Goal: Task Accomplishment & Management: Use online tool/utility

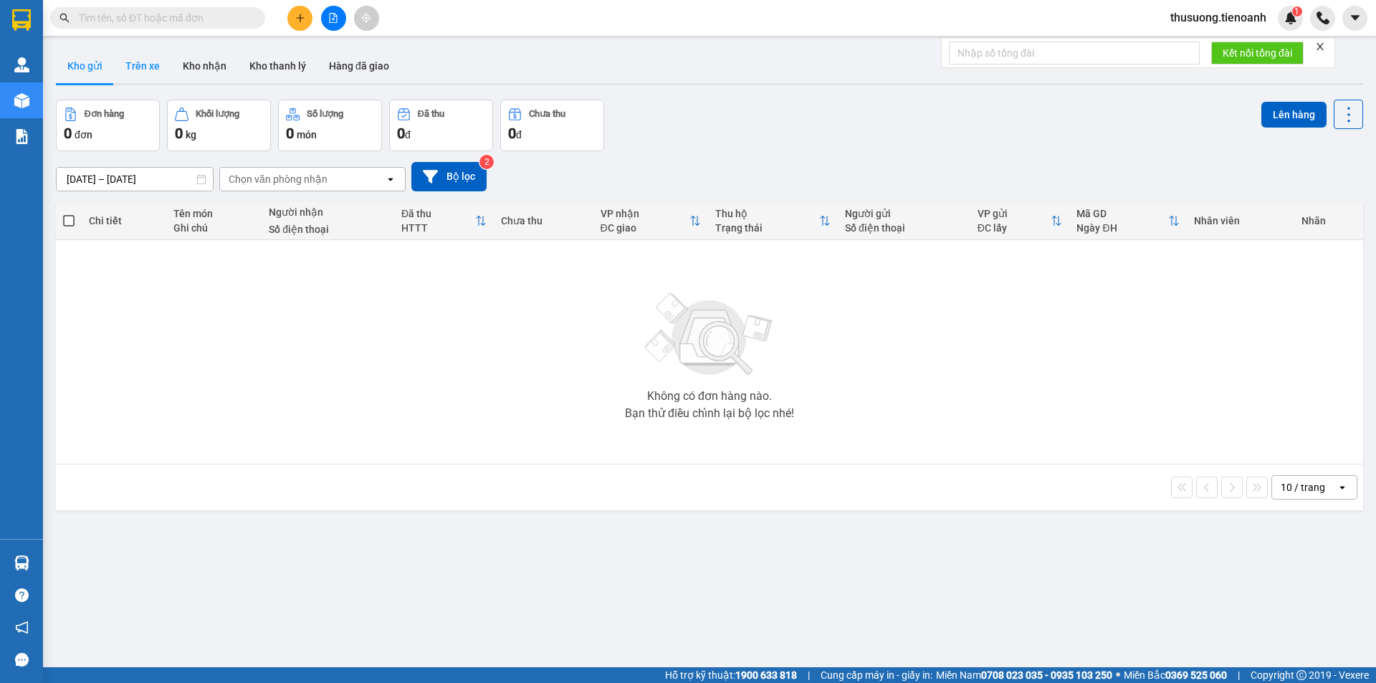
click at [144, 67] on button "Trên xe" at bounding box center [142, 66] width 57 height 34
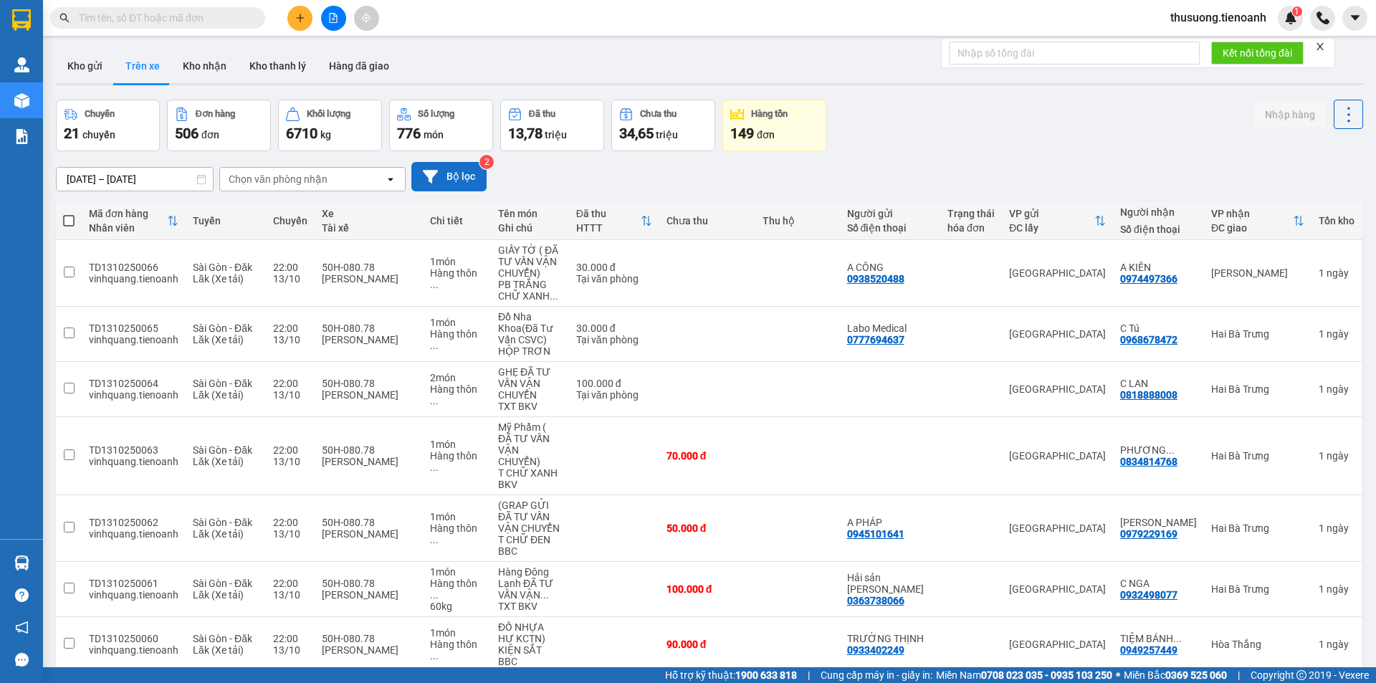
click at [433, 178] on icon at bounding box center [430, 176] width 15 height 15
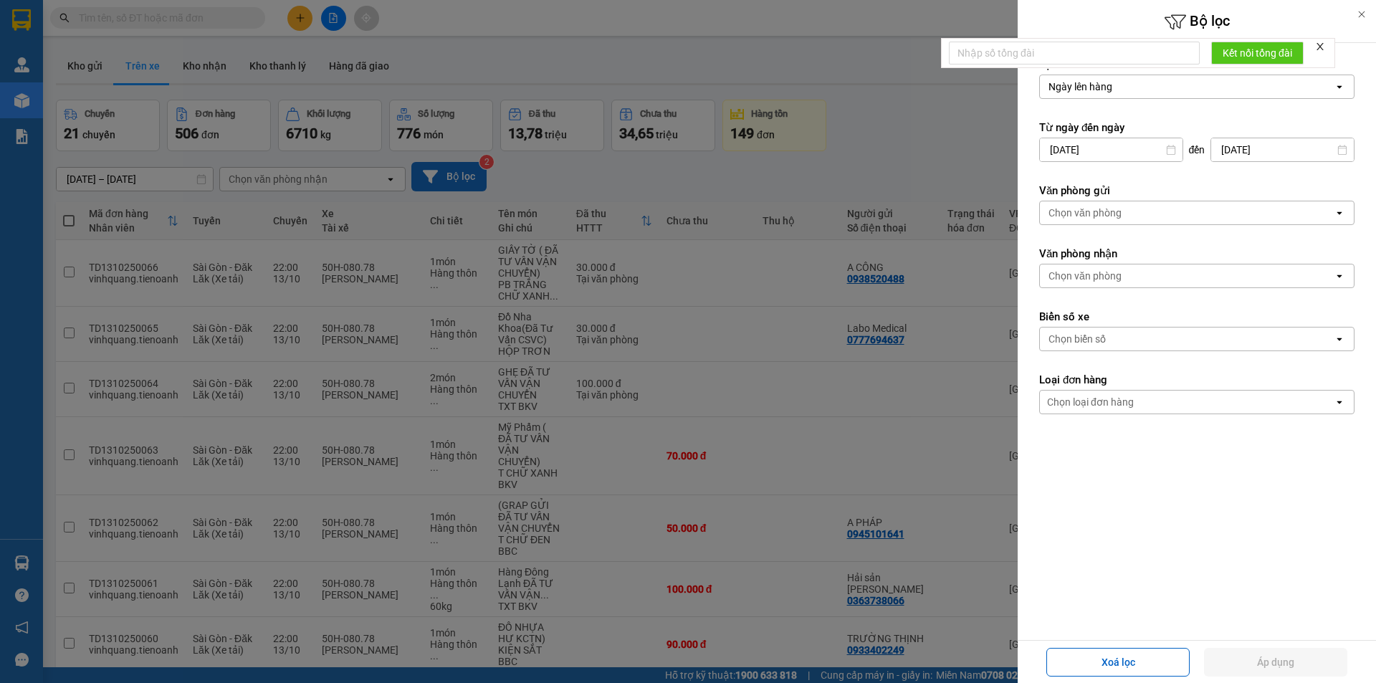
click at [1100, 274] on div "Chọn văn phòng" at bounding box center [1085, 276] width 73 height 14
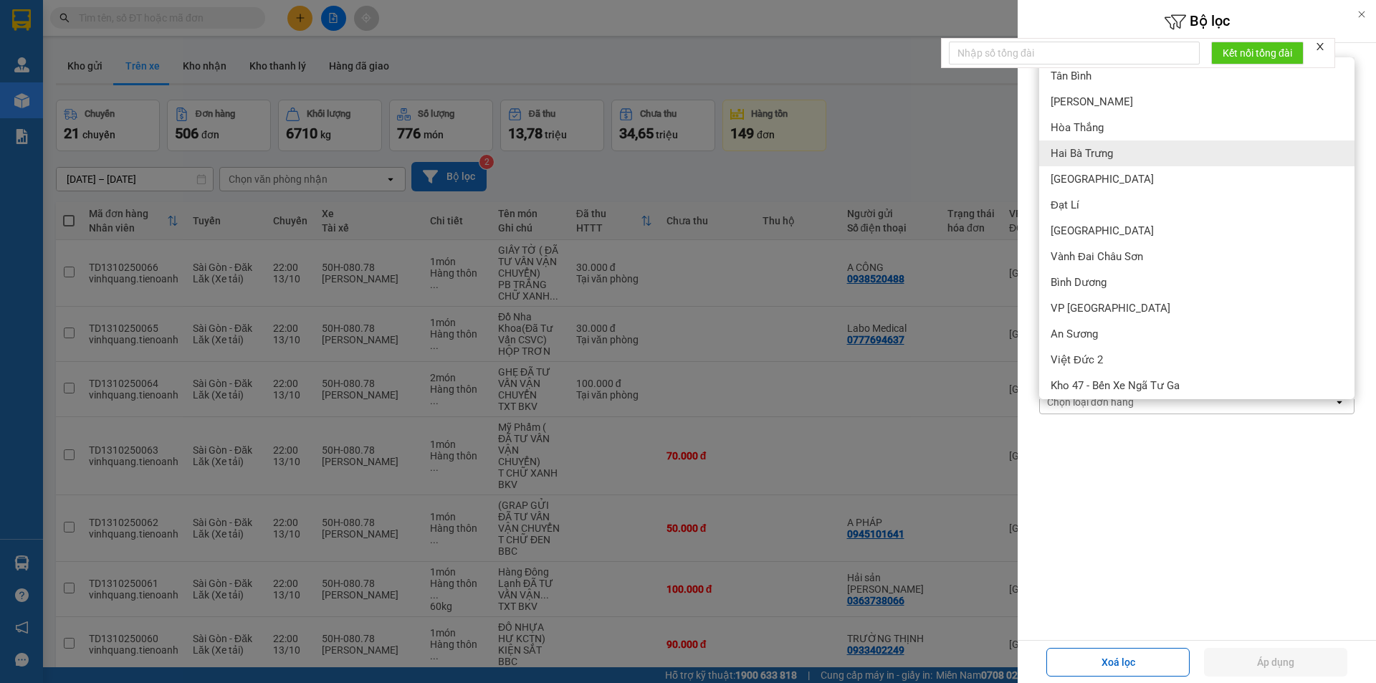
click at [1089, 153] on span "Hai Bà Trưng" at bounding box center [1082, 153] width 62 height 14
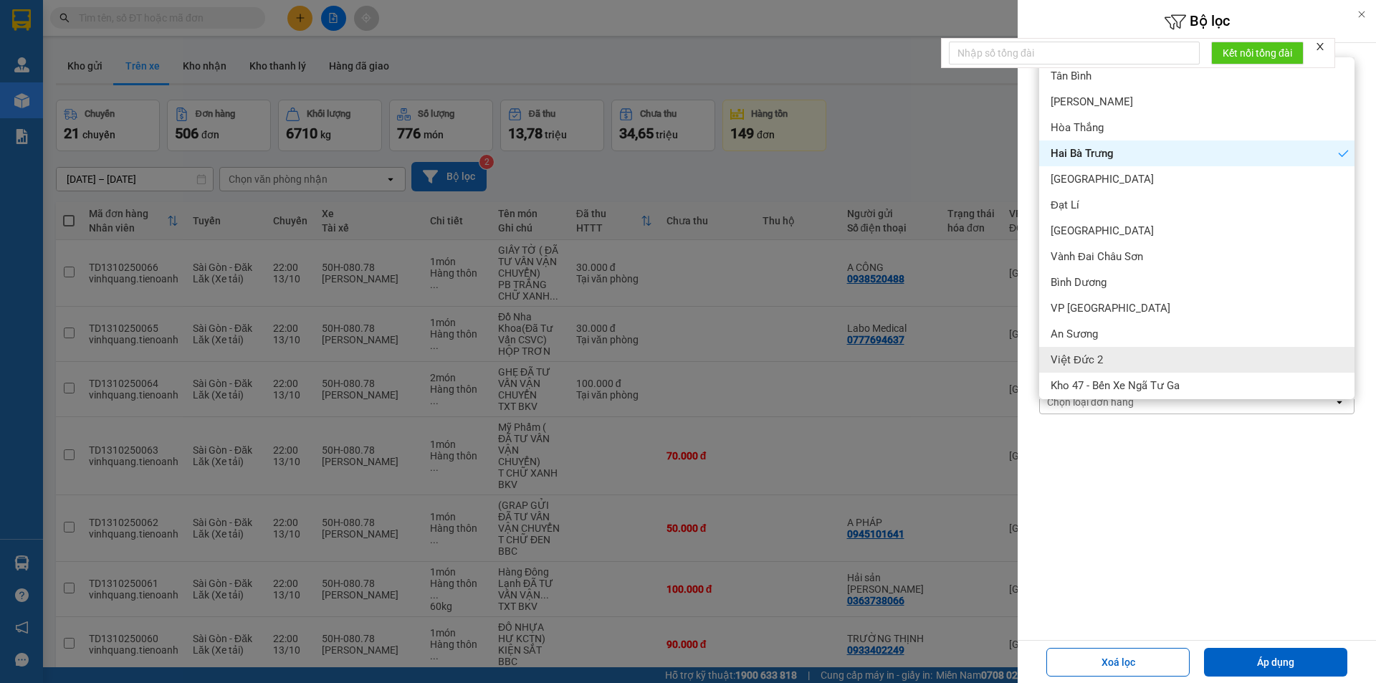
click at [1199, 548] on div "Lọc theo Ngày lên hàng open Từ ngày đến [DATE] Press the down arrow key to inte…" at bounding box center [1197, 300] width 358 height 515
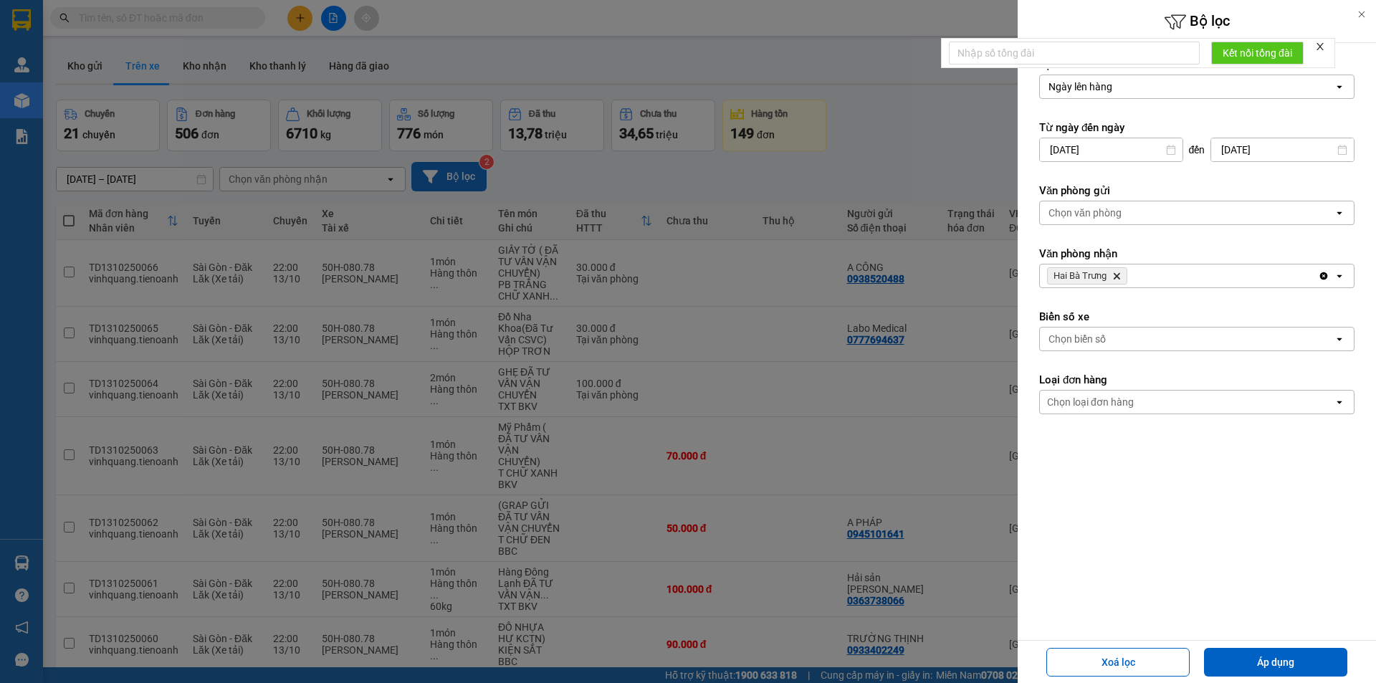
click at [1130, 408] on div "Chọn loại đơn hàng" at bounding box center [1090, 402] width 87 height 14
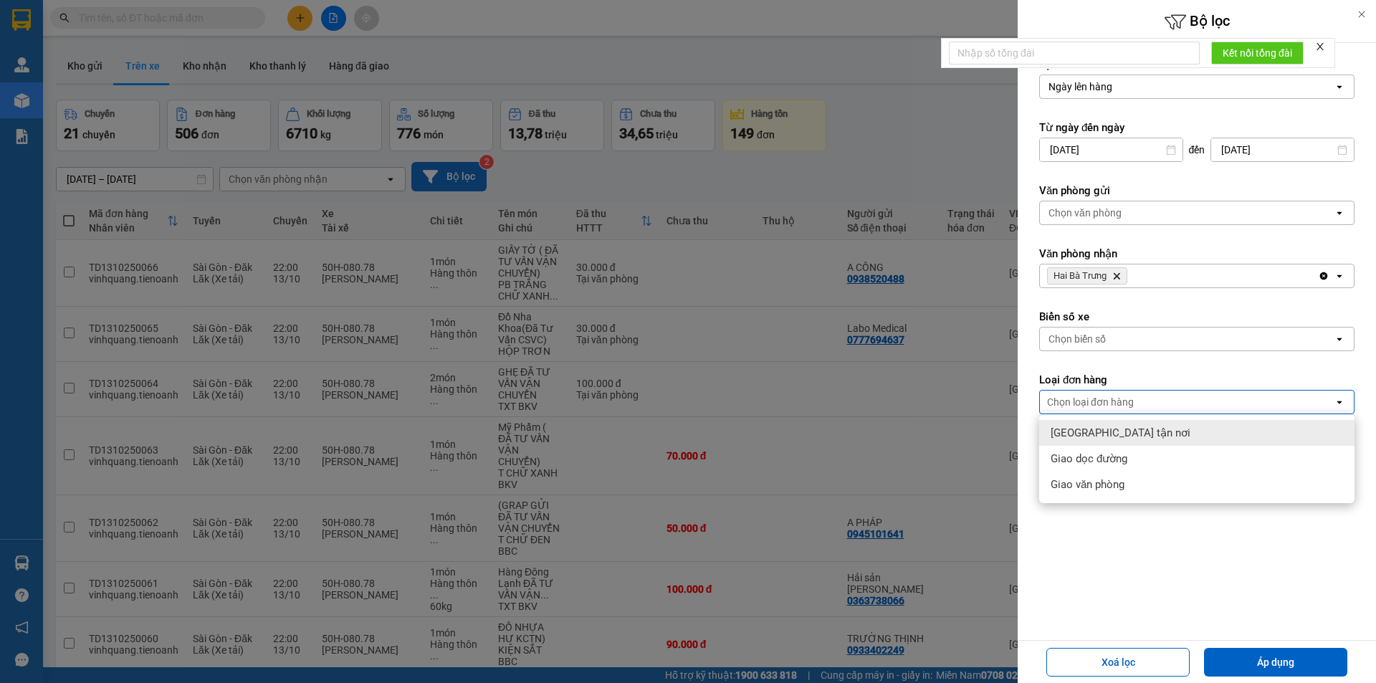
drag, startPoint x: 1103, startPoint y: 429, endPoint x: 1147, endPoint y: 544, distance: 122.7
click at [1103, 430] on span "[GEOGRAPHIC_DATA] tận nơi" at bounding box center [1121, 433] width 140 height 14
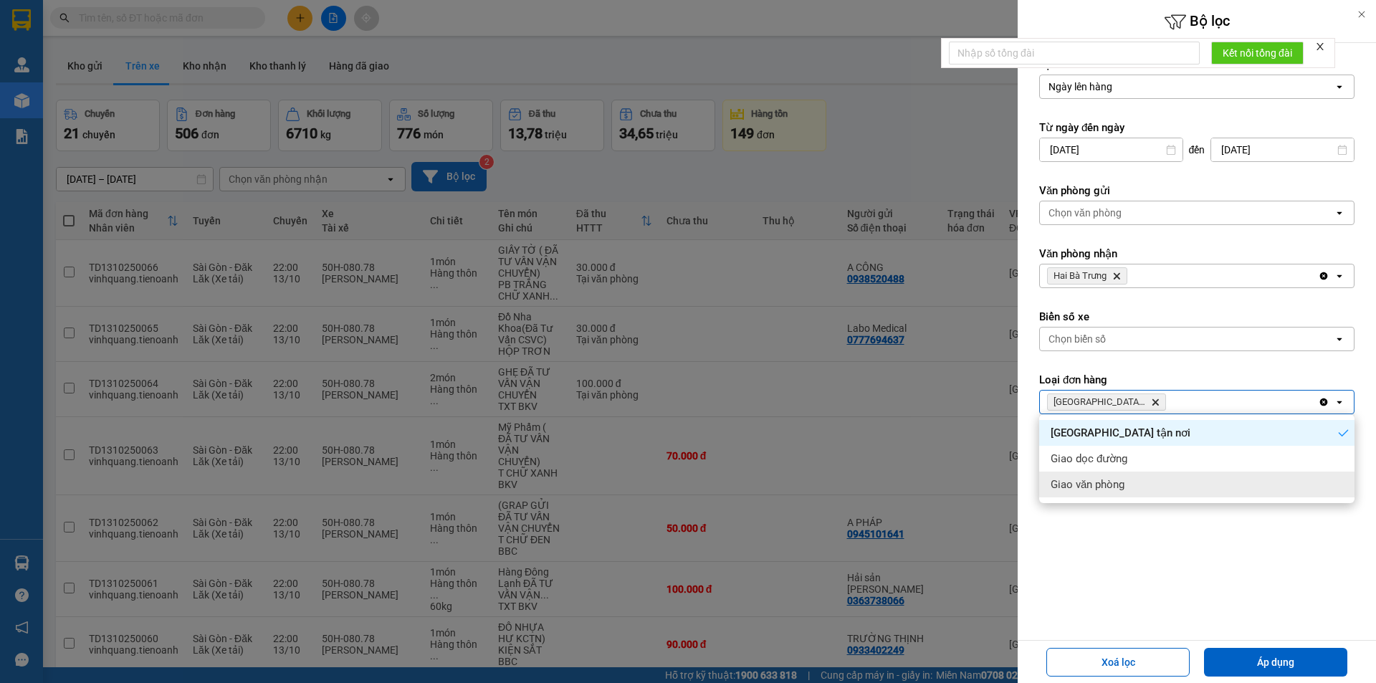
click at [1148, 553] on div "Lọc theo Ngày lên hàng open Từ ngày đến [DATE] Press the down arrow key to inte…" at bounding box center [1197, 300] width 358 height 515
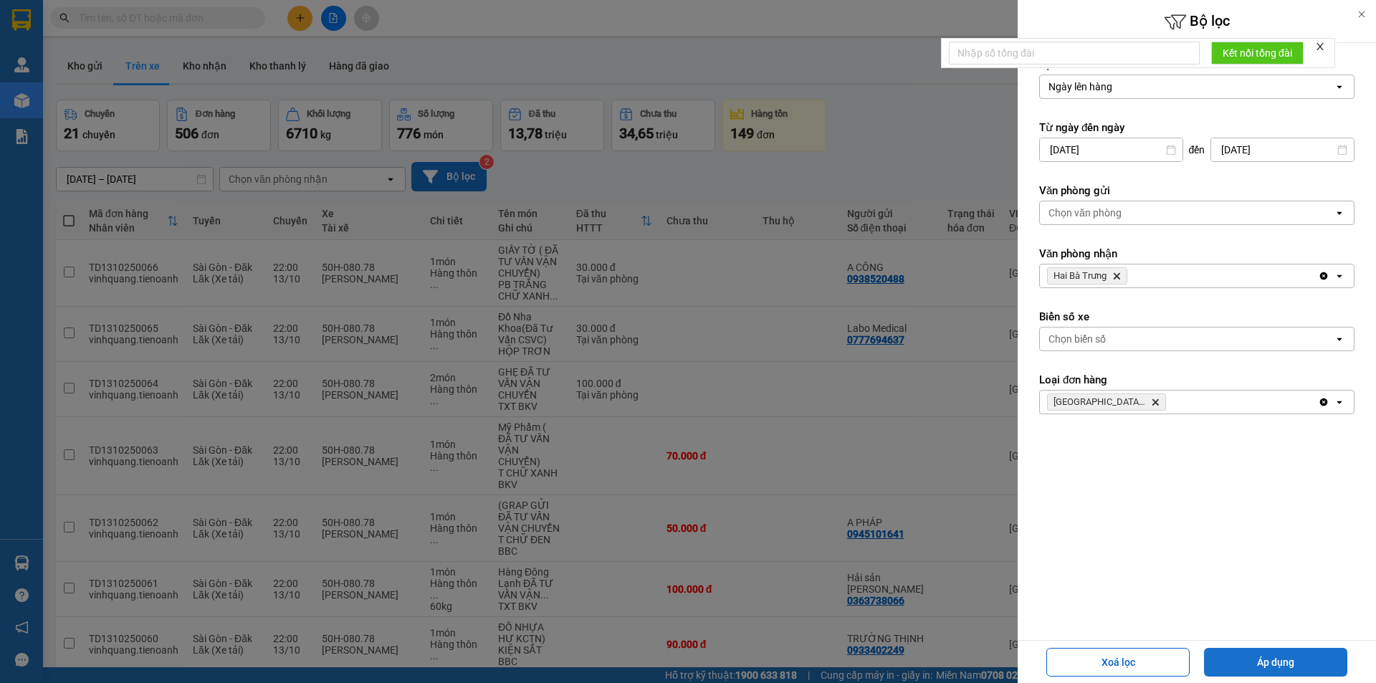
click at [1305, 667] on button "Áp dụng" at bounding box center [1275, 662] width 143 height 29
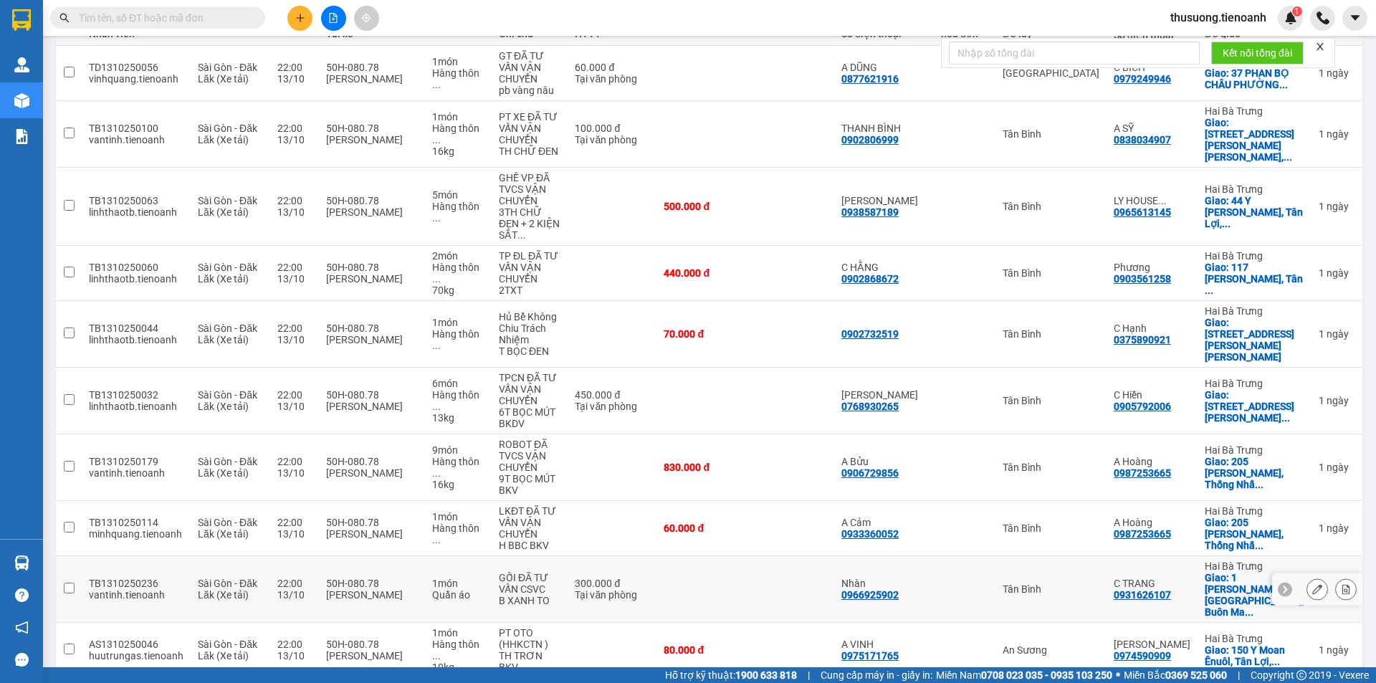
scroll to position [195, 0]
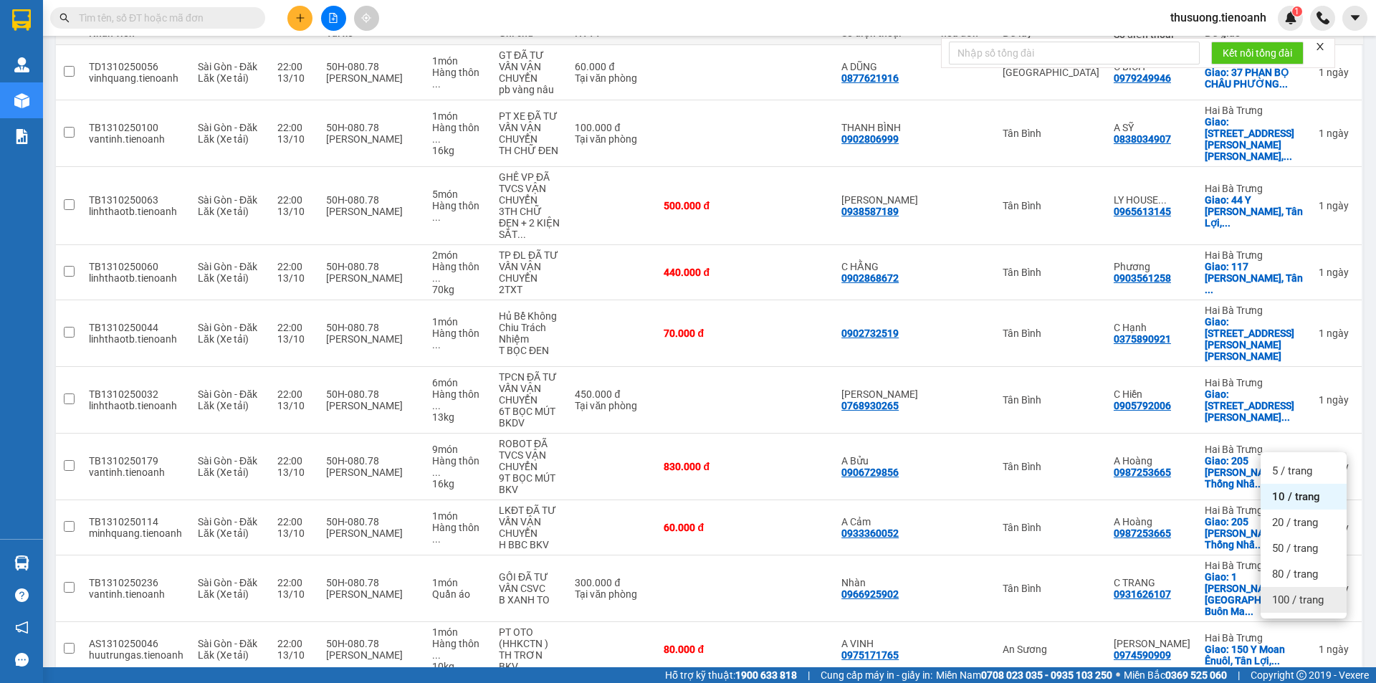
click at [1312, 603] on span "100 / trang" at bounding box center [1298, 600] width 52 height 14
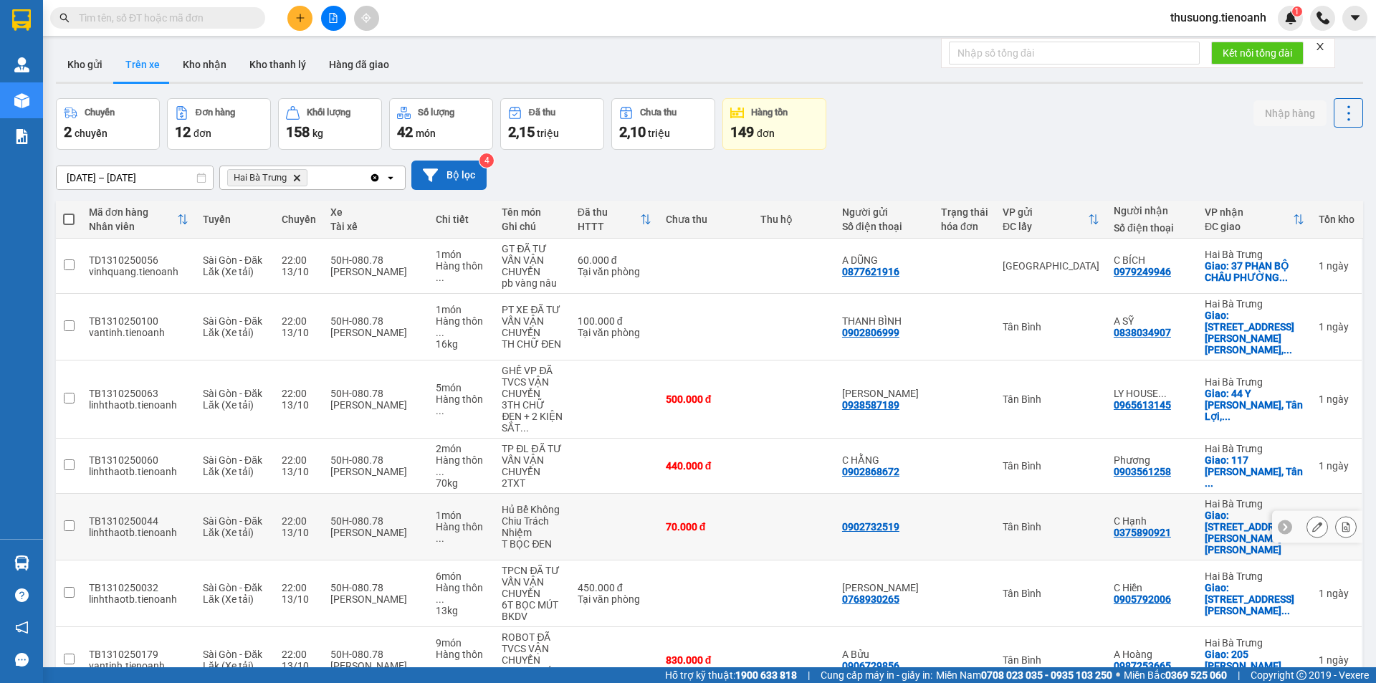
scroll to position [0, 0]
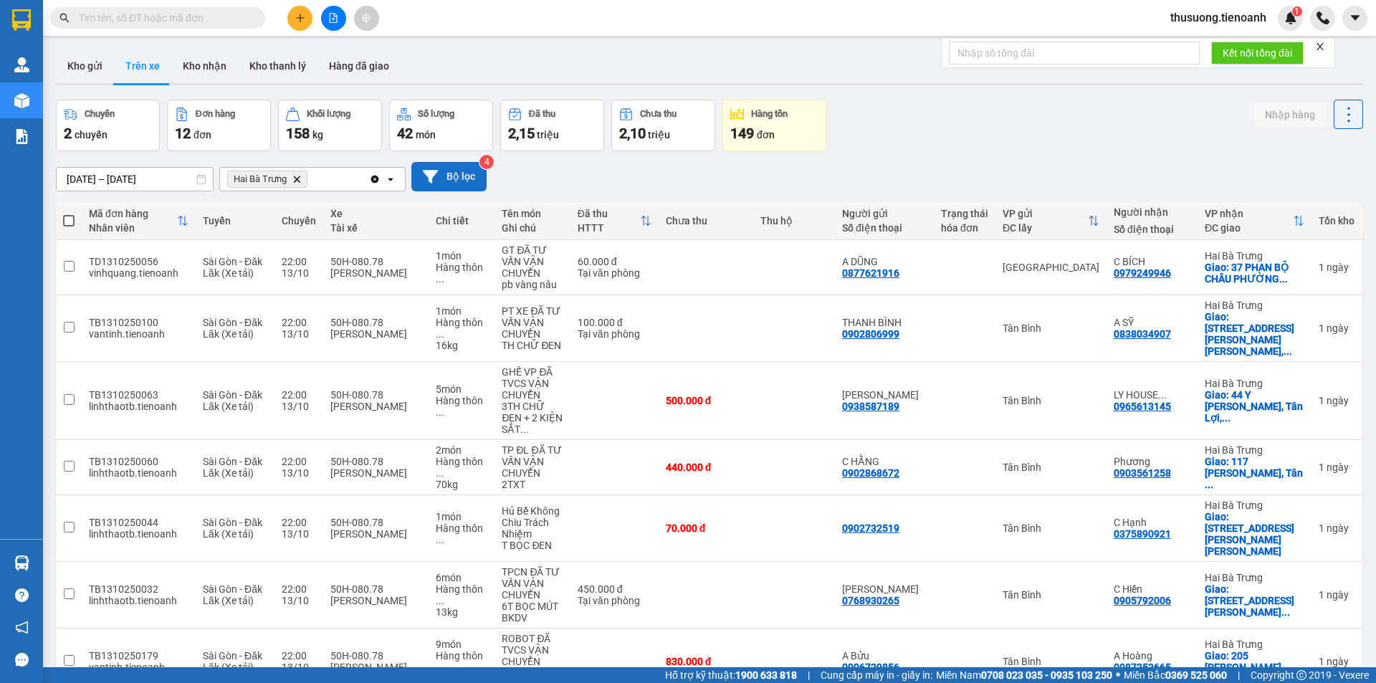
click at [67, 218] on span at bounding box center [68, 220] width 11 height 11
click at [69, 214] on input "checkbox" at bounding box center [69, 214] width 0 height 0
checkbox input "true"
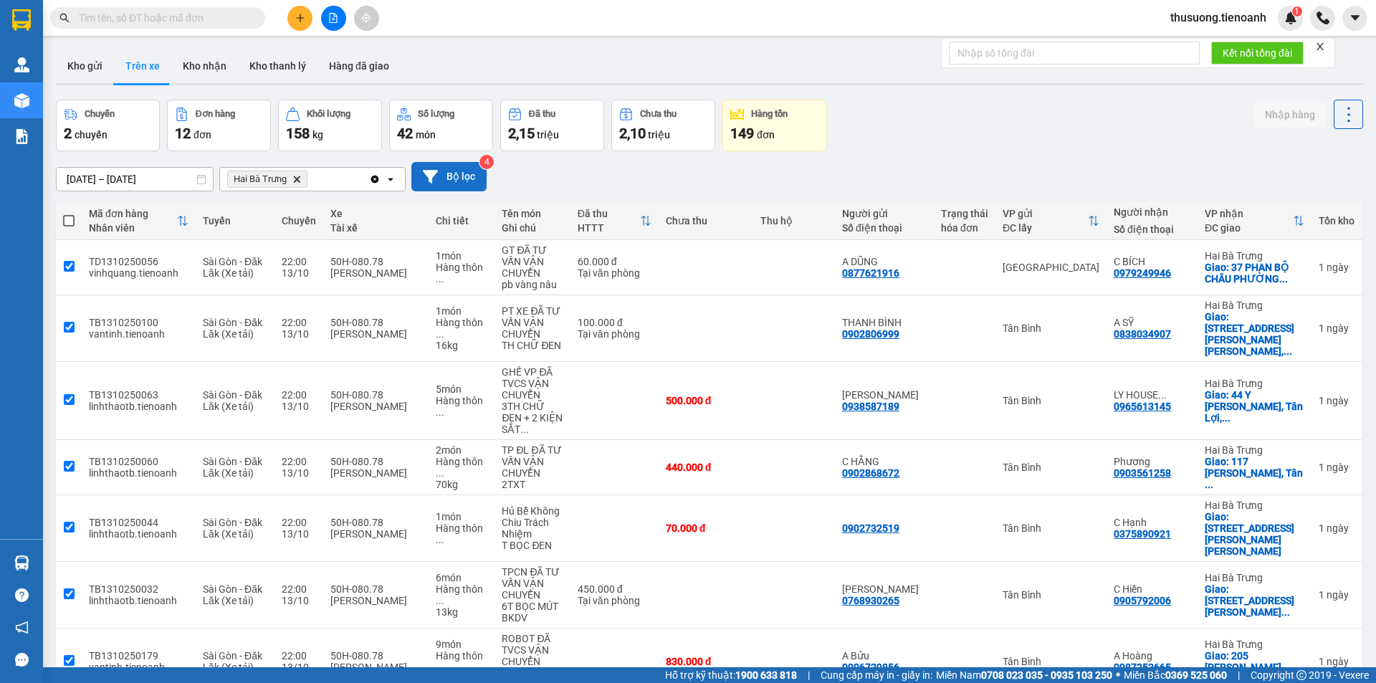
checkbox input "true"
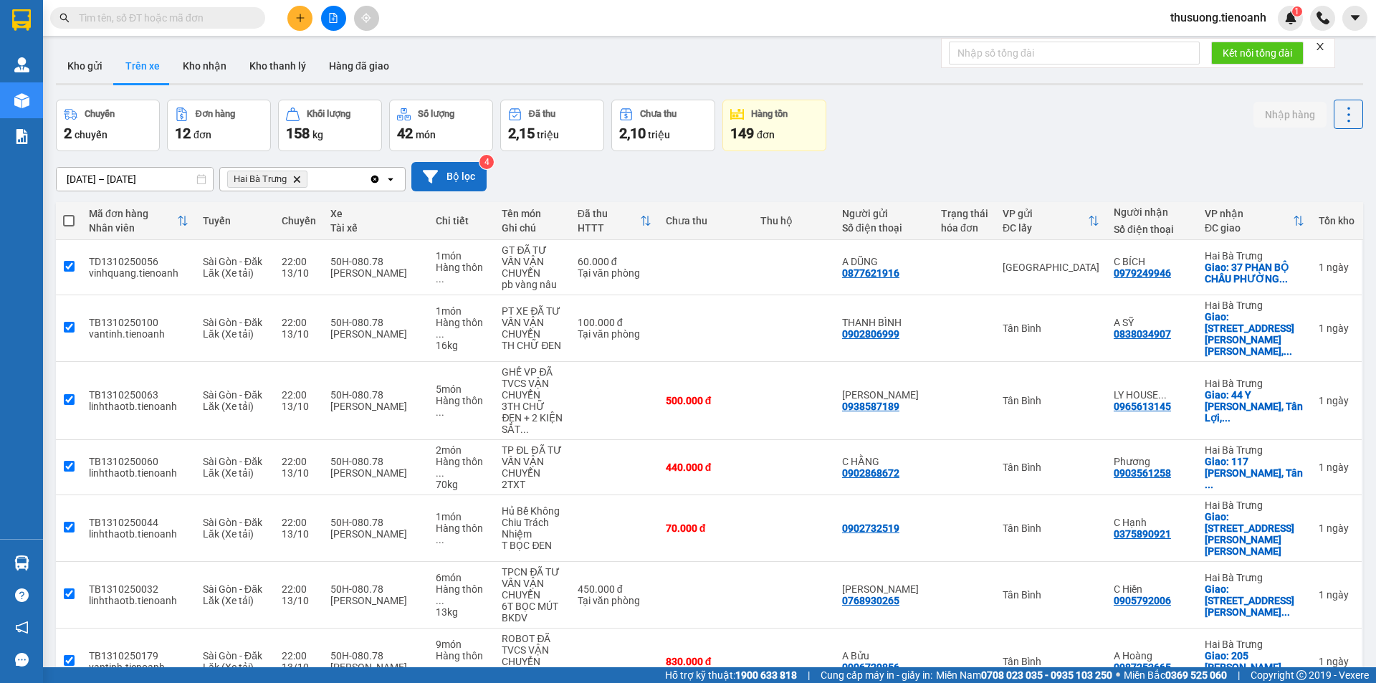
checkbox input "true"
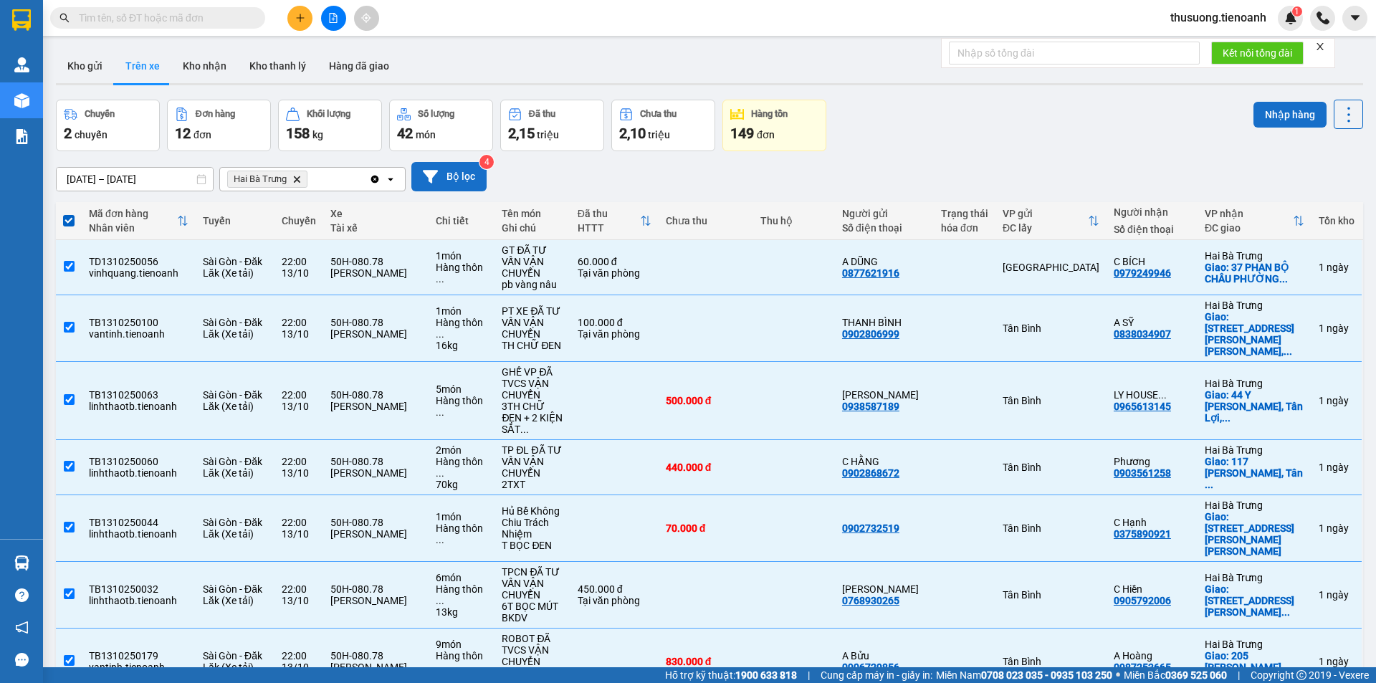
click at [1272, 118] on button "Nhập hàng" at bounding box center [1290, 115] width 73 height 26
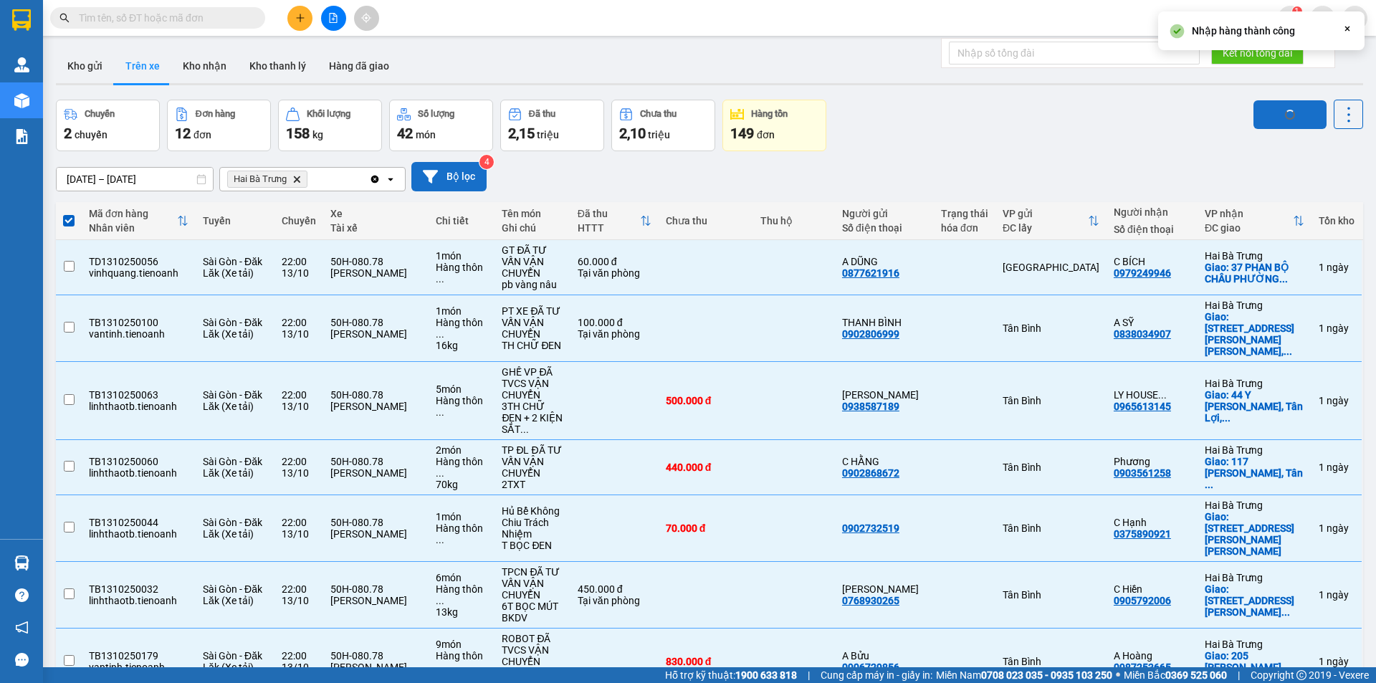
checkbox input "false"
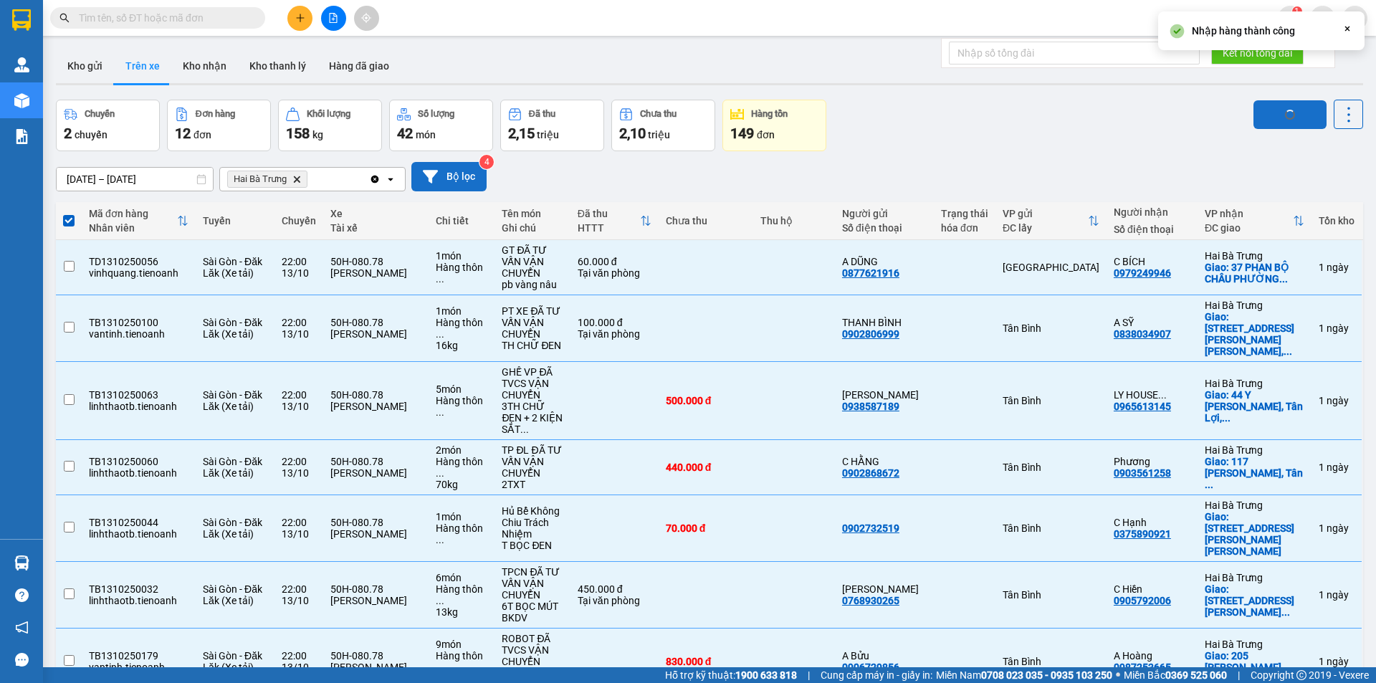
checkbox input "false"
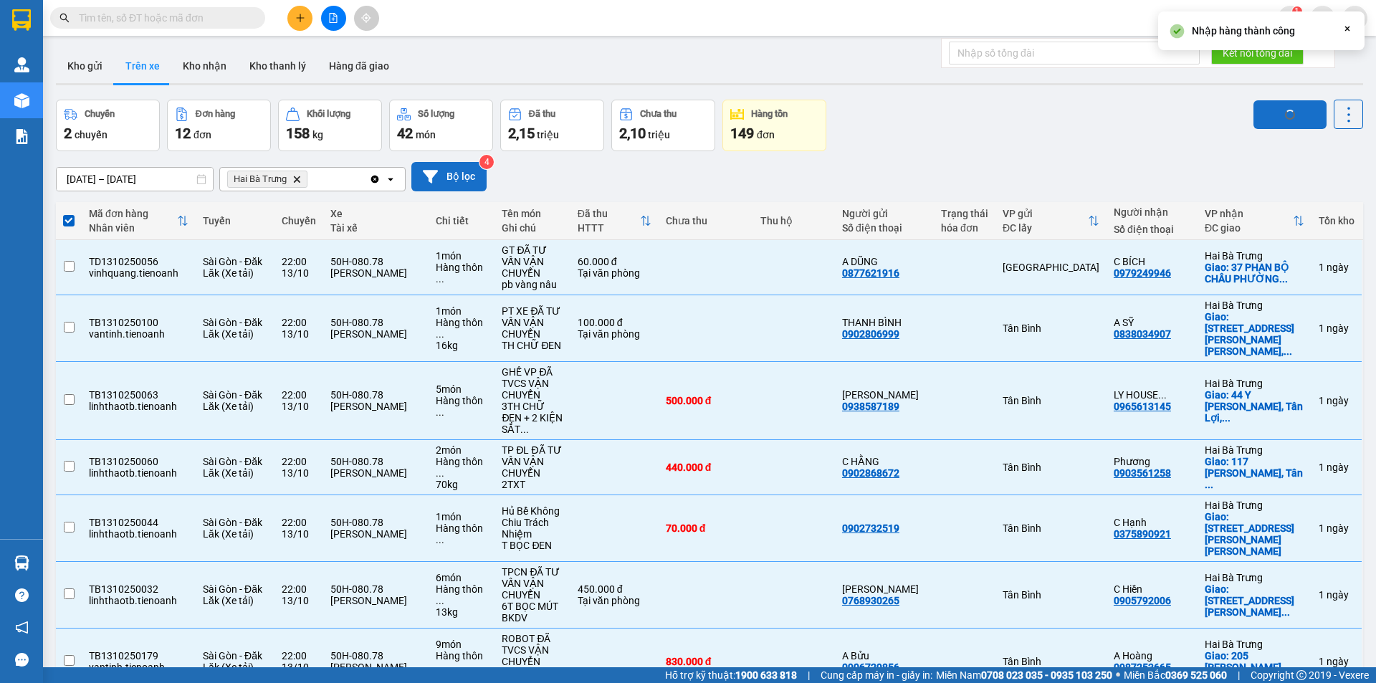
checkbox input "false"
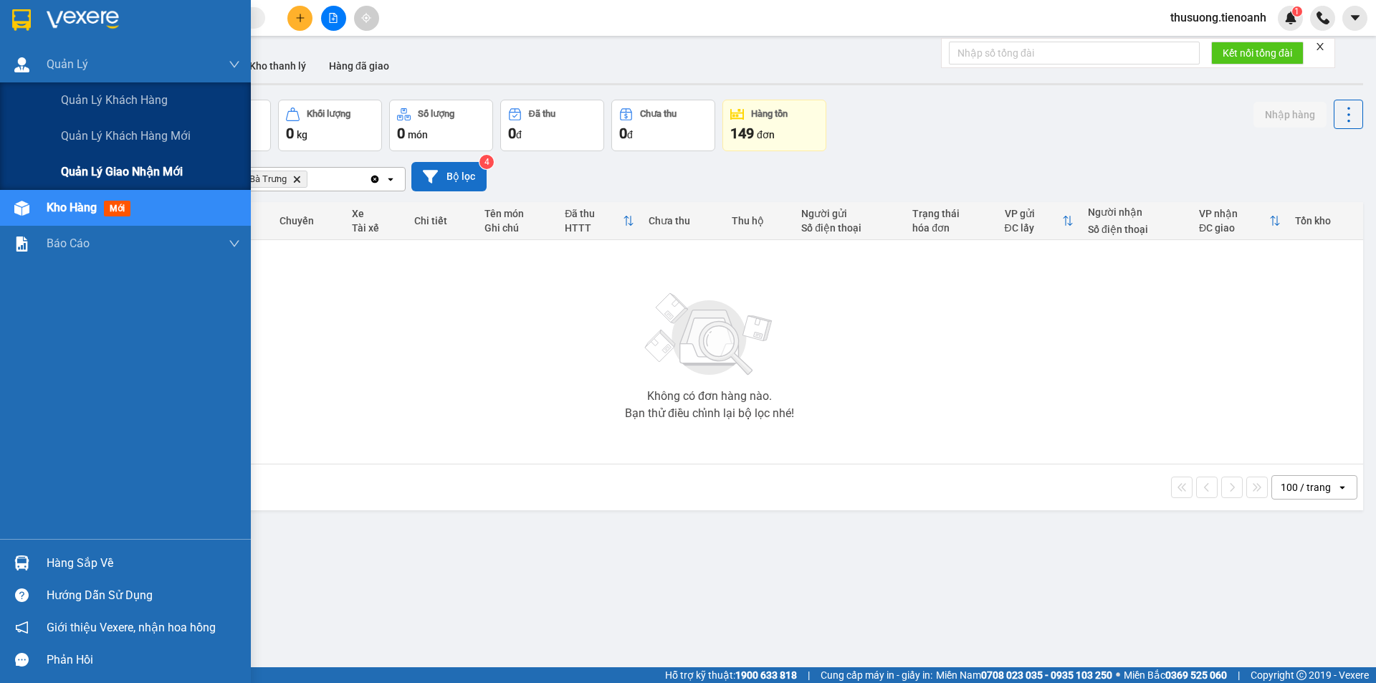
click at [133, 179] on span "Quản lý giao nhận mới" at bounding box center [122, 172] width 122 height 18
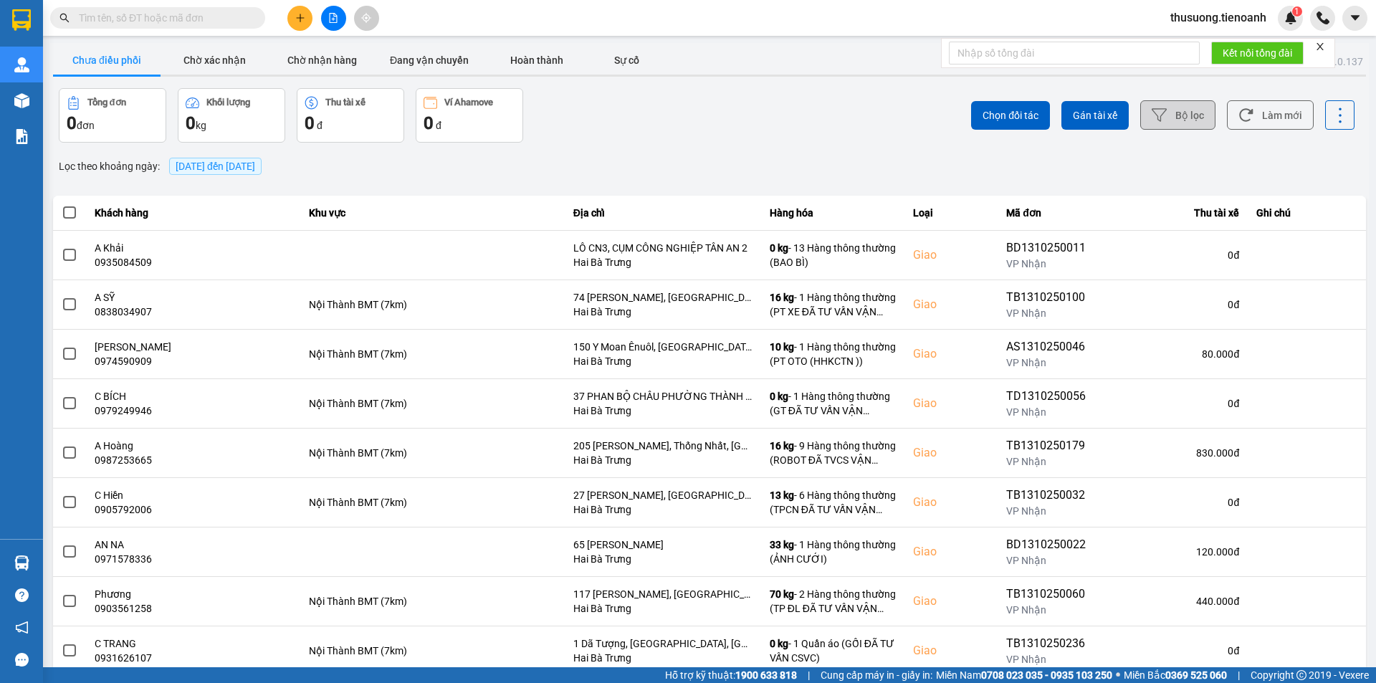
click at [1153, 110] on icon at bounding box center [1159, 115] width 15 height 15
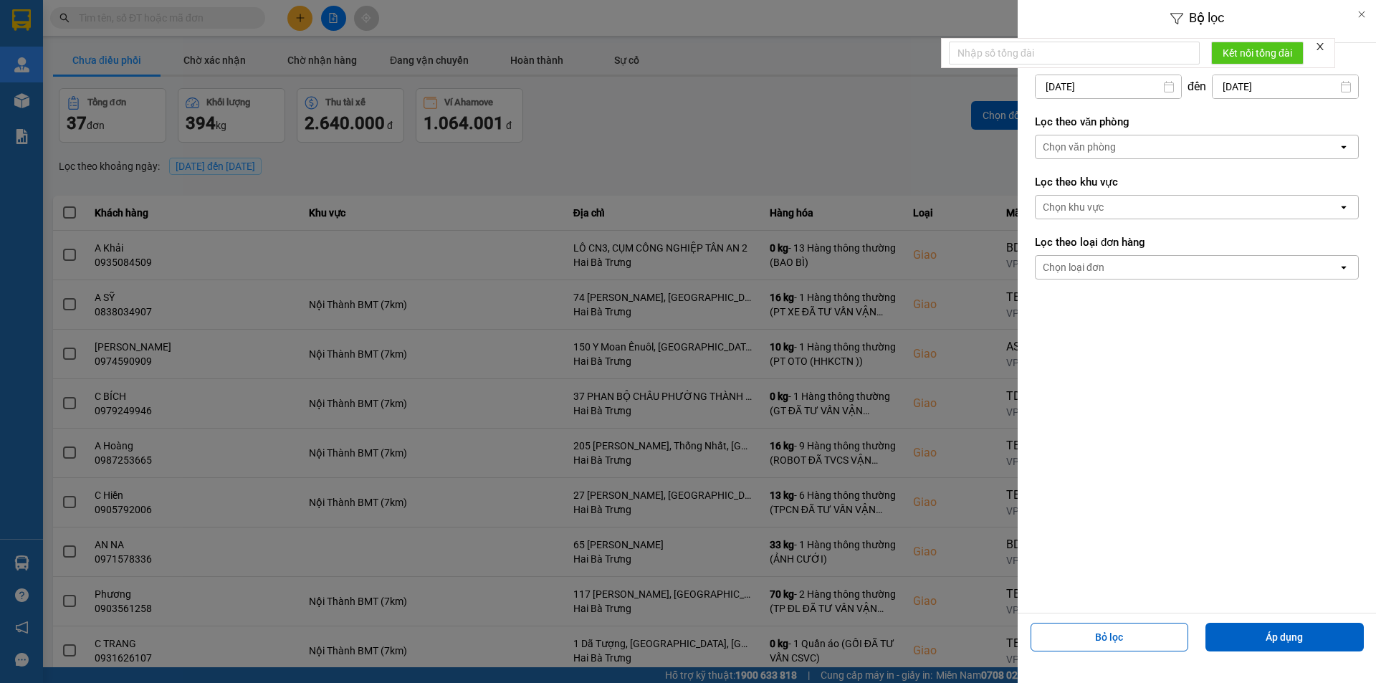
click at [1109, 151] on div "Chọn văn phòng" at bounding box center [1079, 147] width 73 height 14
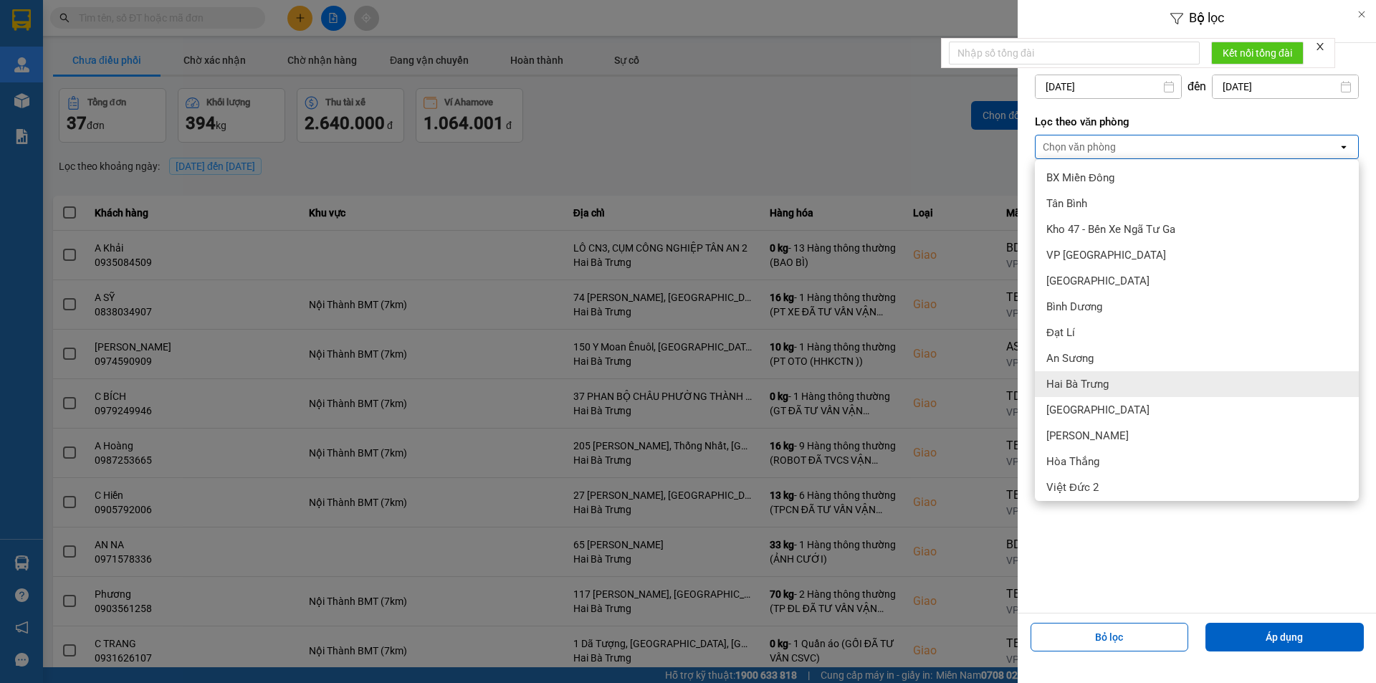
click at [1069, 380] on span "Hai Bà Trưng" at bounding box center [1078, 384] width 62 height 14
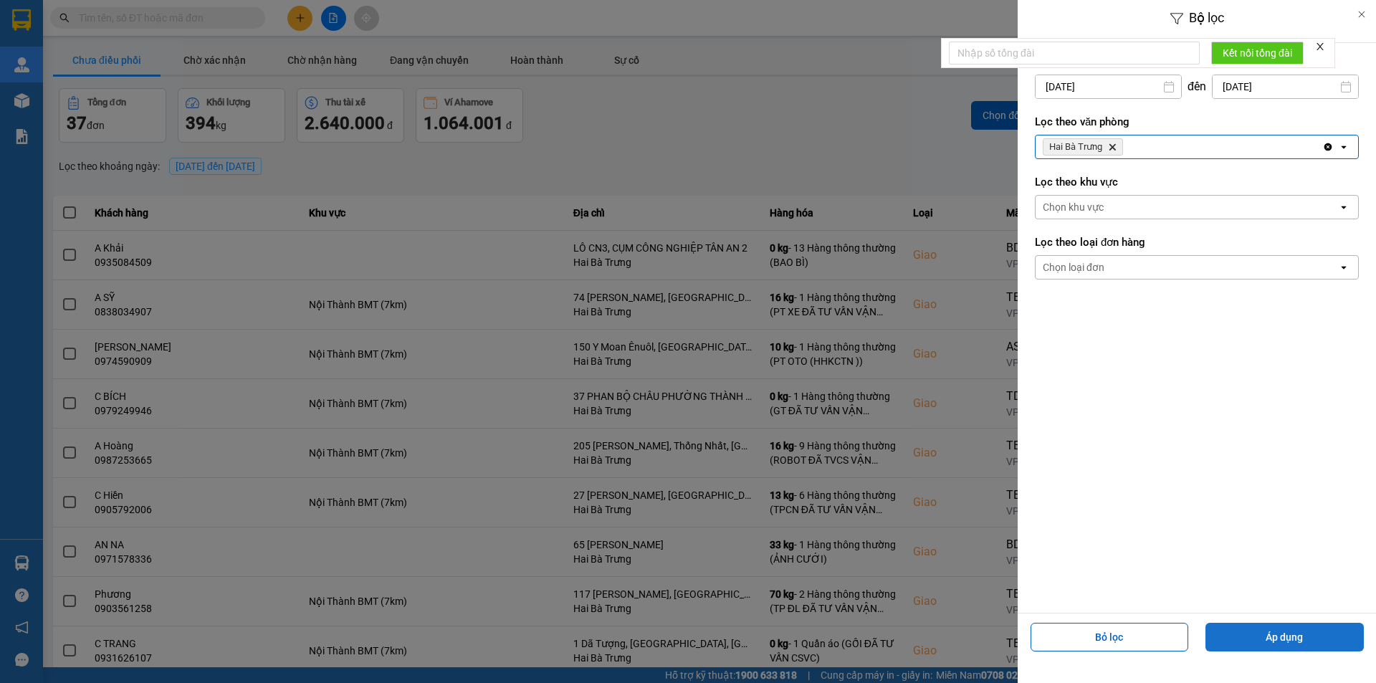
click at [1311, 643] on button "Áp dụng" at bounding box center [1285, 637] width 158 height 29
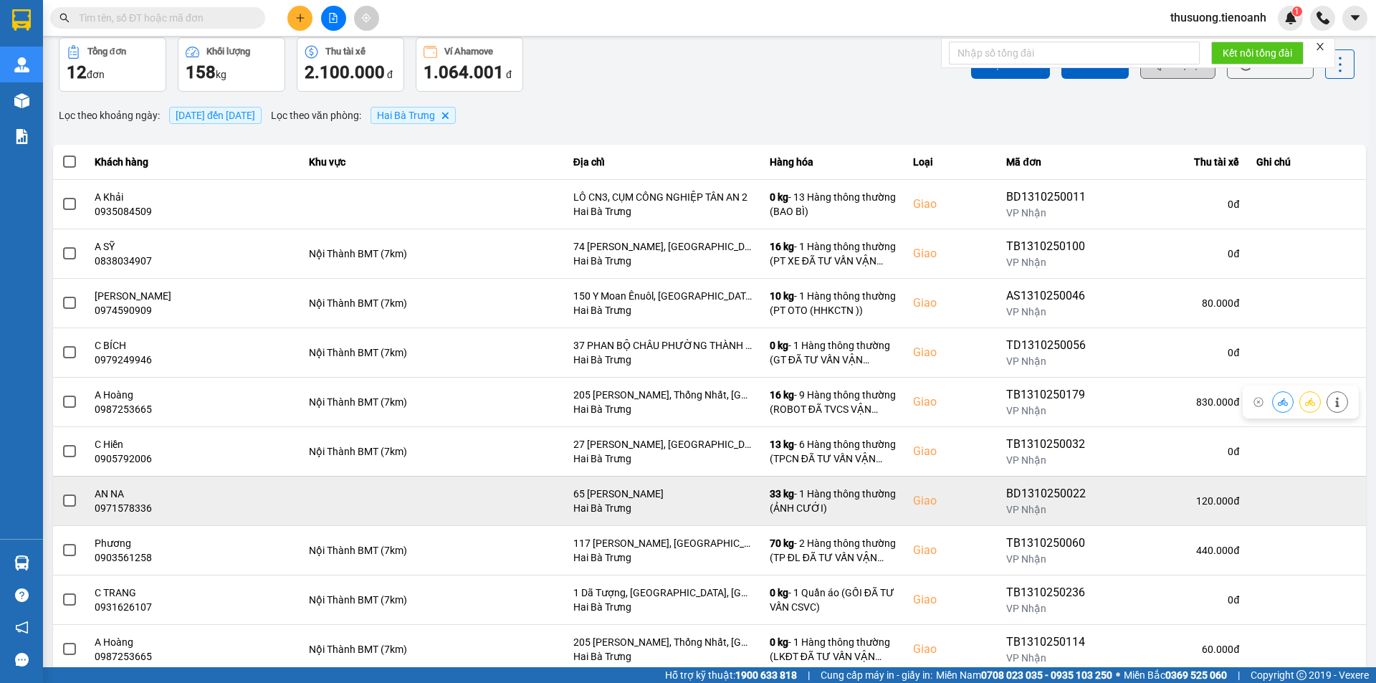
scroll to position [91, 0]
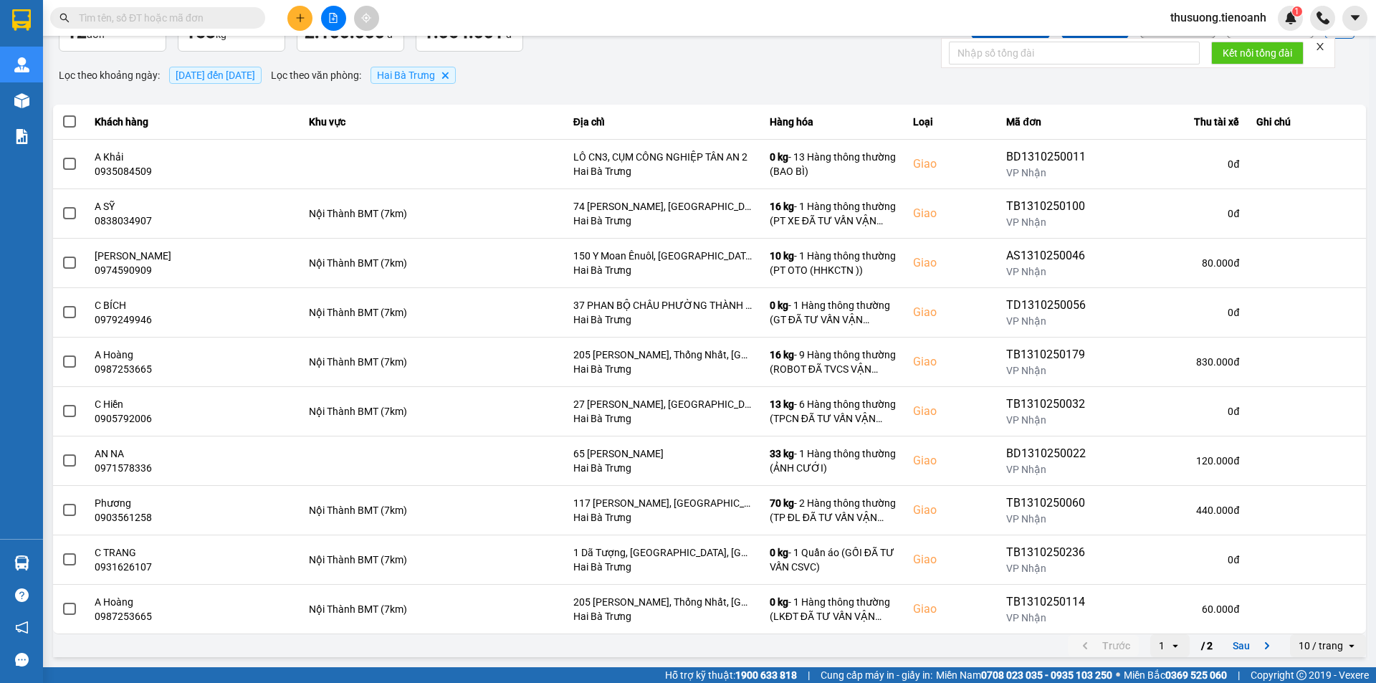
click at [1346, 646] on icon "open" at bounding box center [1351, 645] width 11 height 11
click at [1322, 621] on div "100 / trang" at bounding box center [1318, 615] width 52 height 14
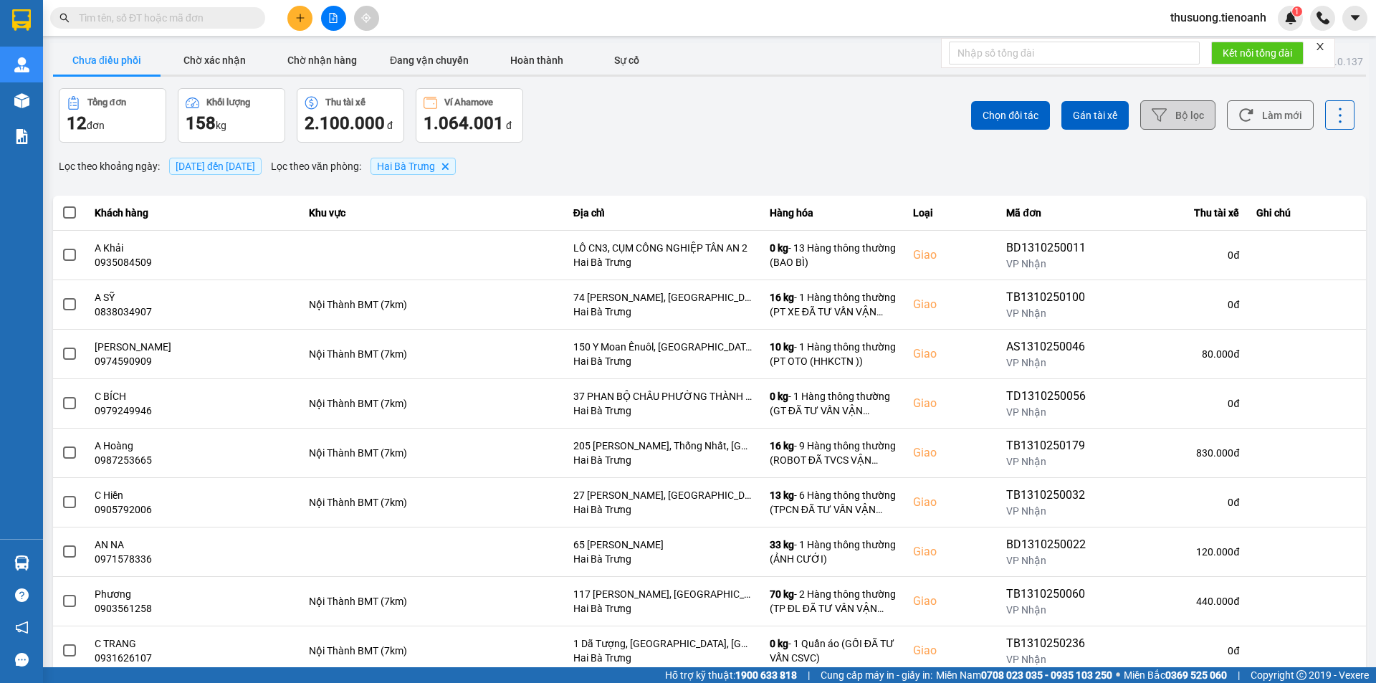
click at [71, 211] on span at bounding box center [69, 212] width 13 height 13
click at [62, 205] on input "checkbox" at bounding box center [62, 205] width 0 height 0
click at [1085, 120] on span "Gán tài xế" at bounding box center [1095, 115] width 44 height 14
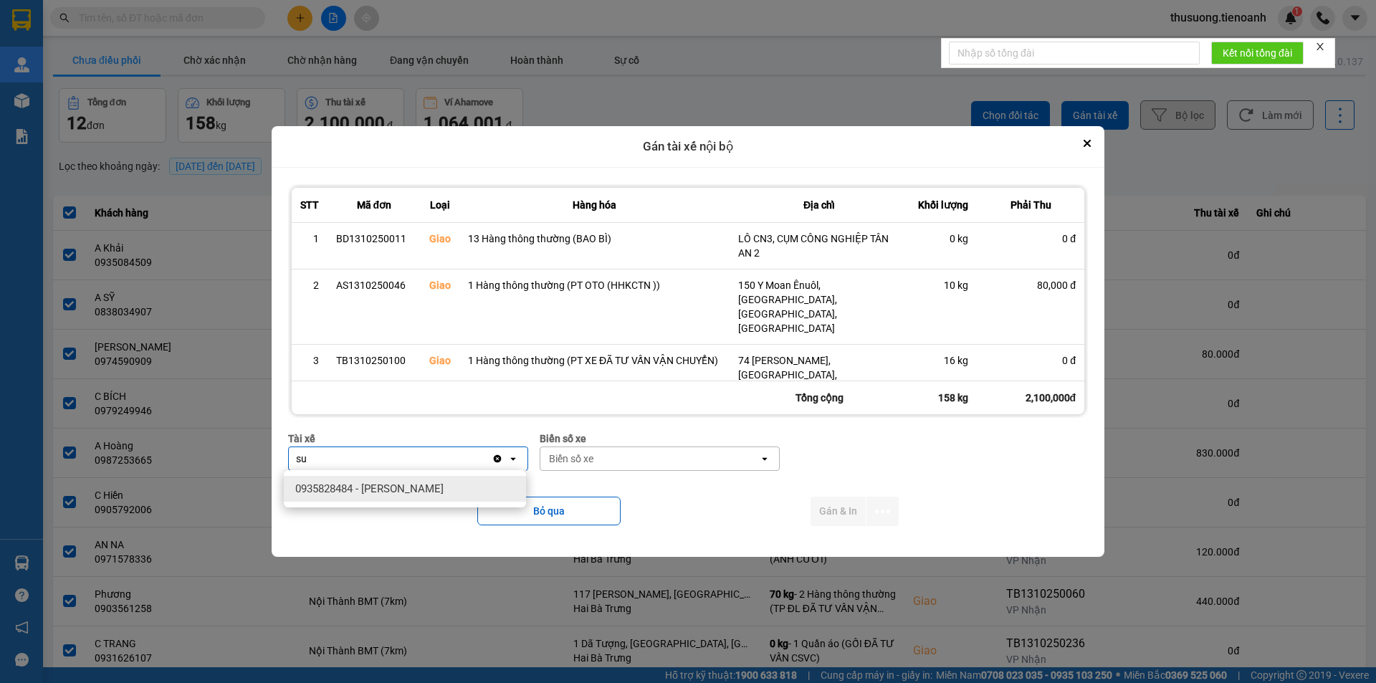
type input "su"
click at [383, 486] on span "0935828484 - [PERSON_NAME]" at bounding box center [369, 489] width 148 height 14
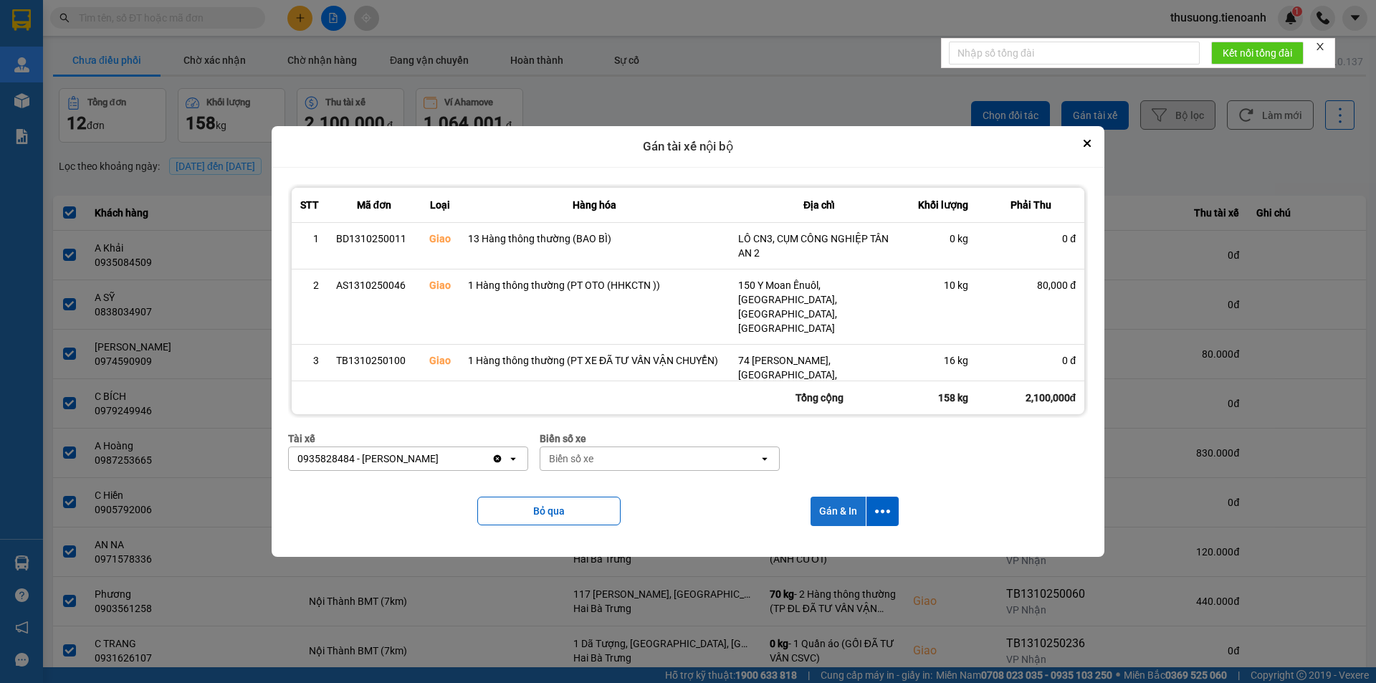
click at [837, 508] on button "Gán & In" at bounding box center [838, 511] width 55 height 29
